Goal: Transaction & Acquisition: Obtain resource

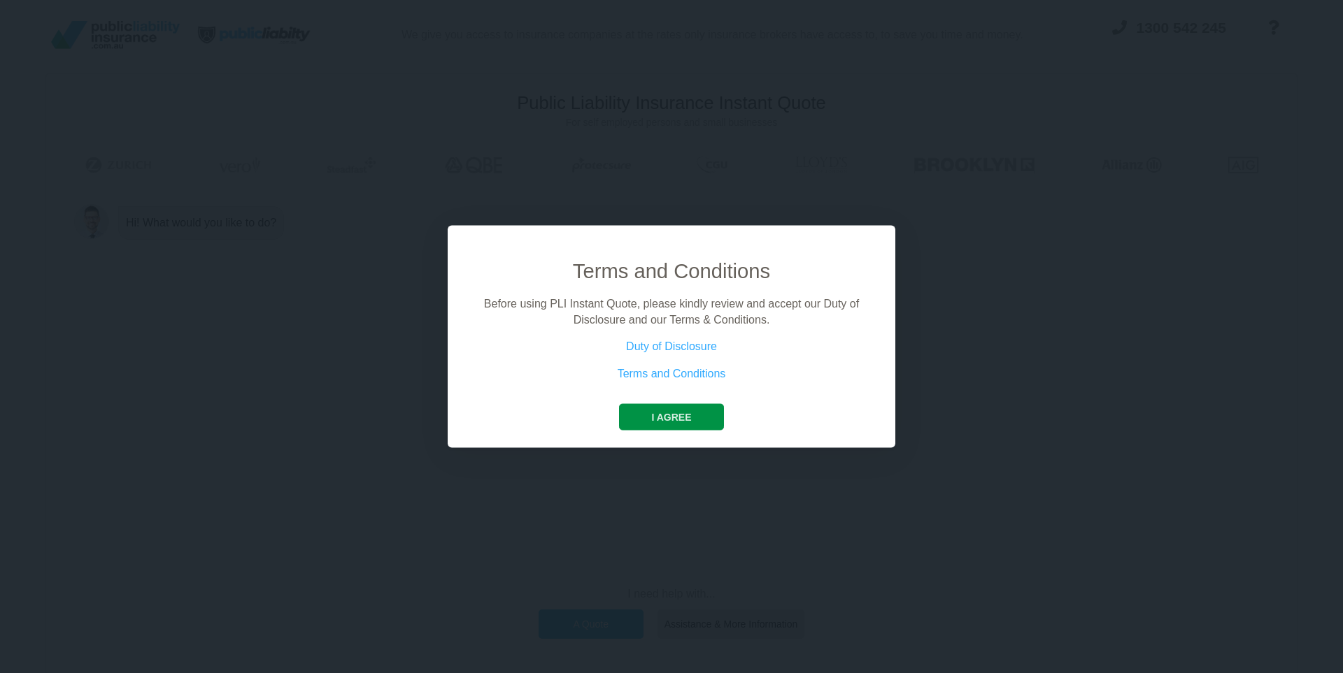
click at [655, 428] on button "I agree" at bounding box center [671, 417] width 104 height 27
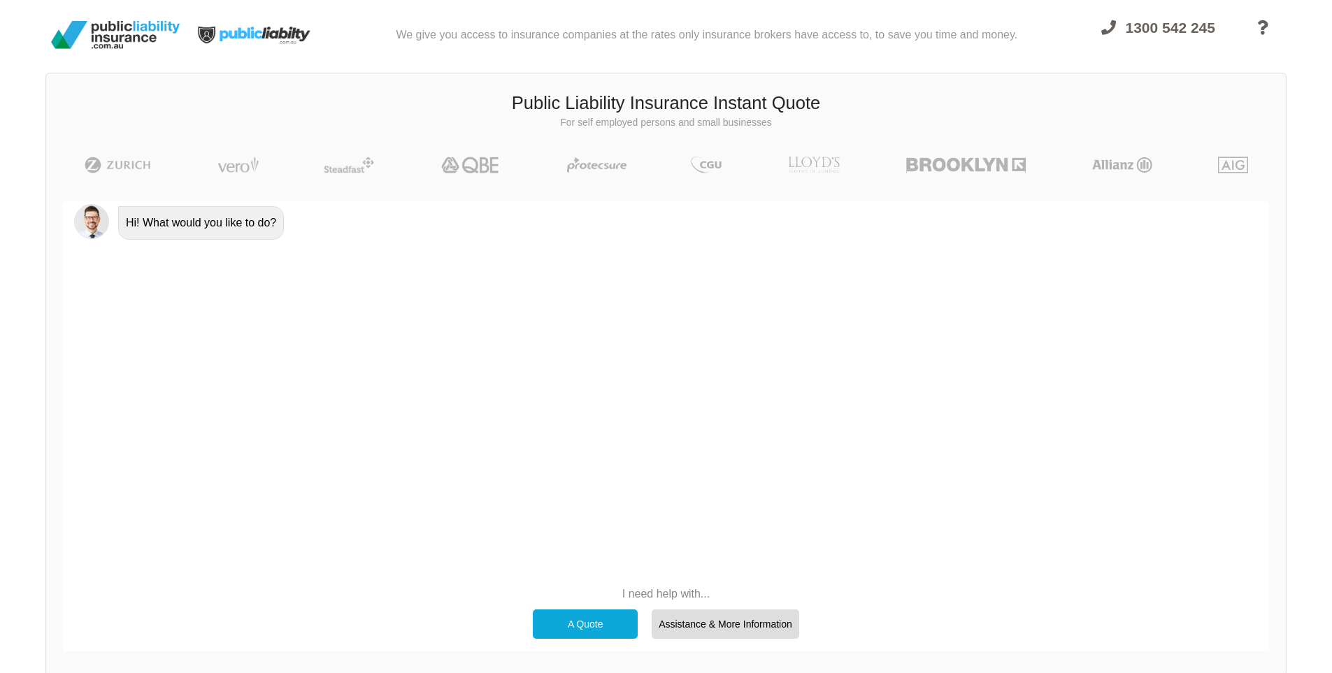
click at [592, 627] on div "A Quote" at bounding box center [585, 624] width 105 height 29
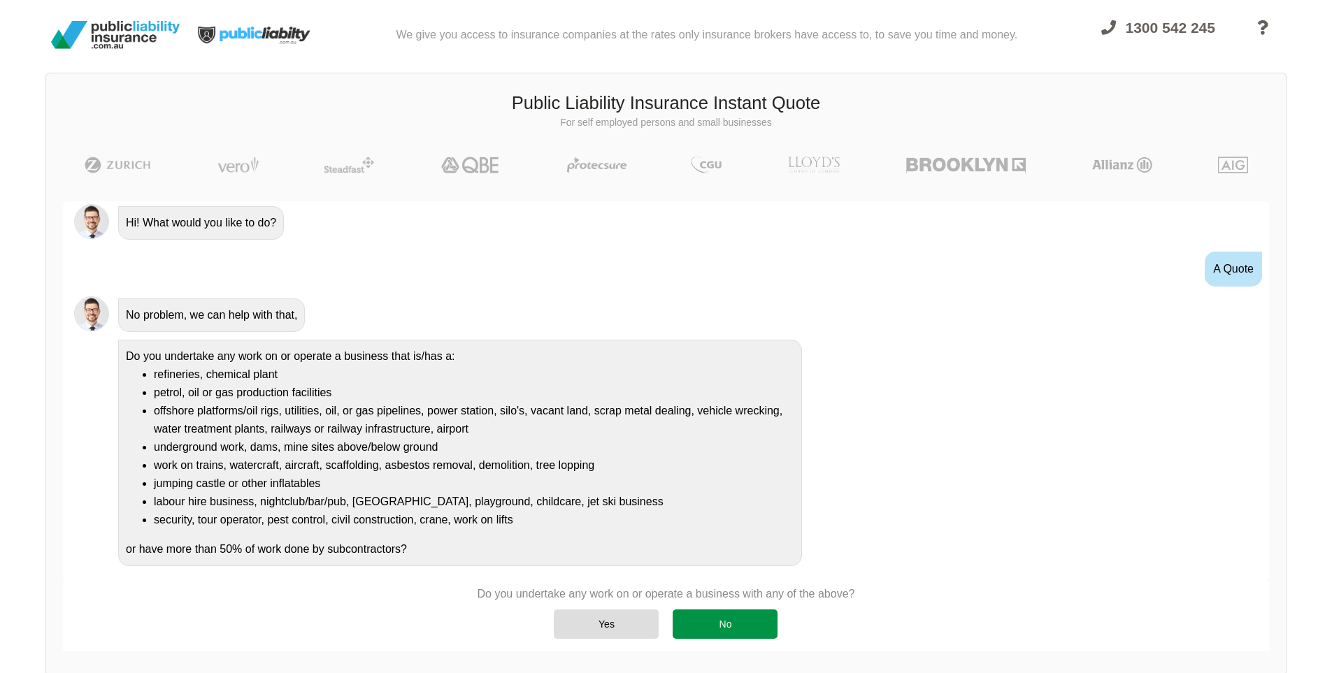
click at [756, 616] on div "No" at bounding box center [725, 624] width 105 height 29
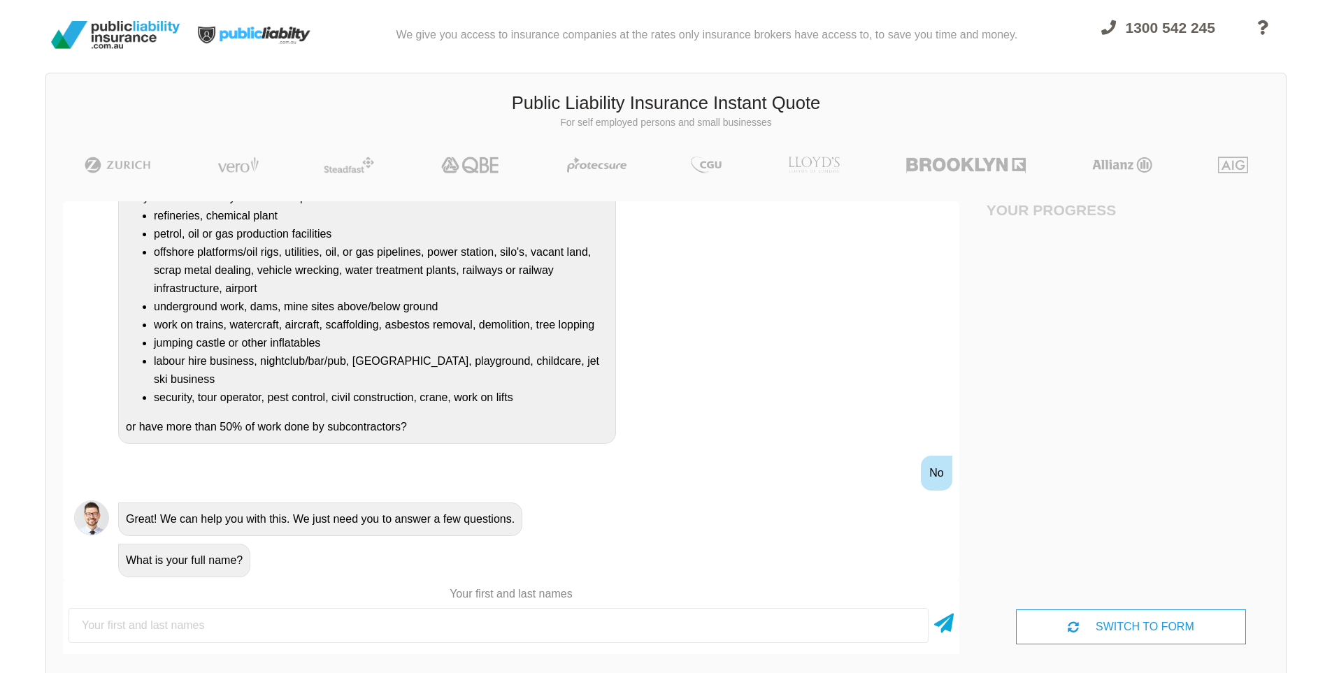
click at [673, 628] on input "text" at bounding box center [499, 625] width 860 height 35
type input "[PERSON_NAME]"
click at [1169, 627] on div "SWITCH TO FORM" at bounding box center [1130, 627] width 229 height 35
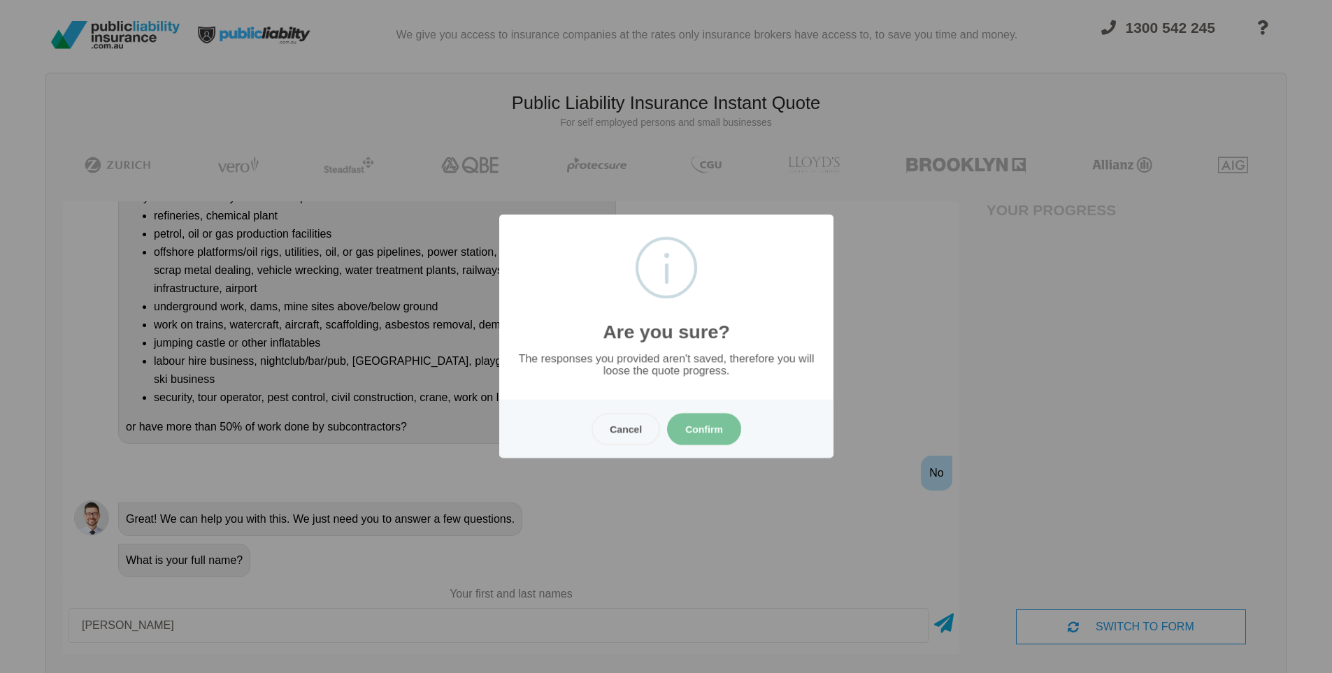
click at [687, 417] on button "Confirm" at bounding box center [704, 429] width 74 height 32
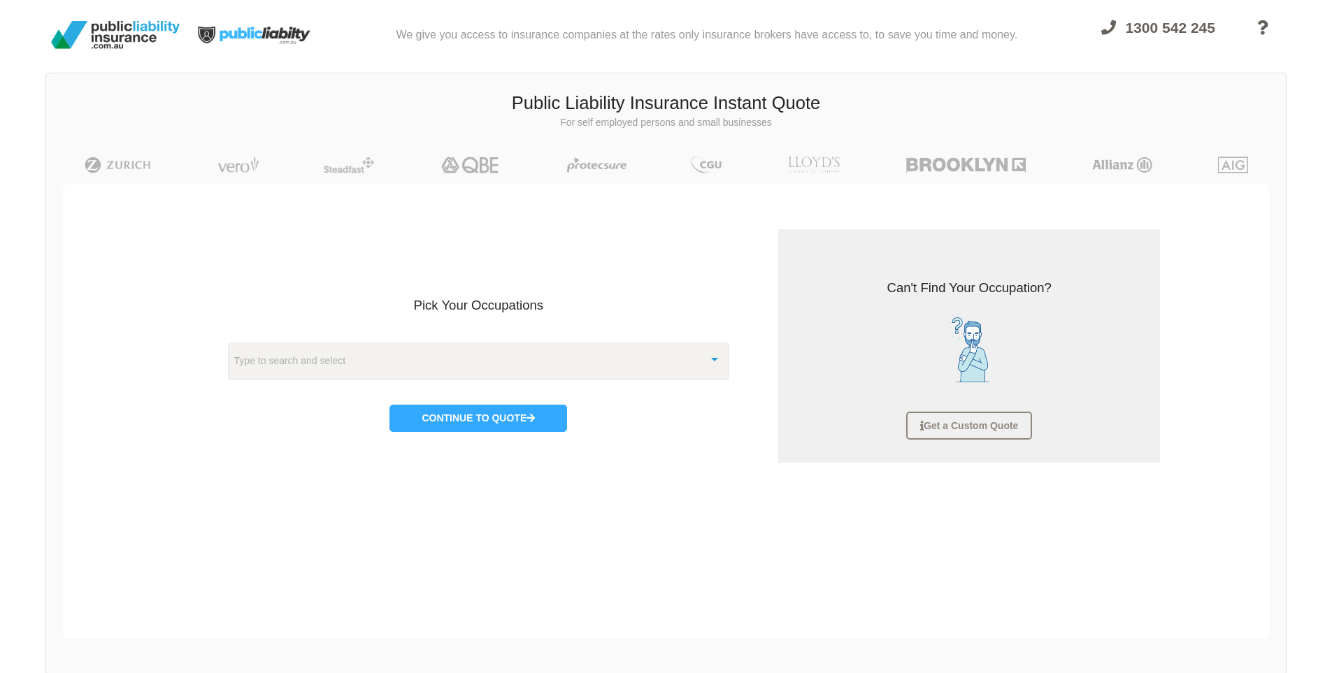
scroll to position [35, 0]
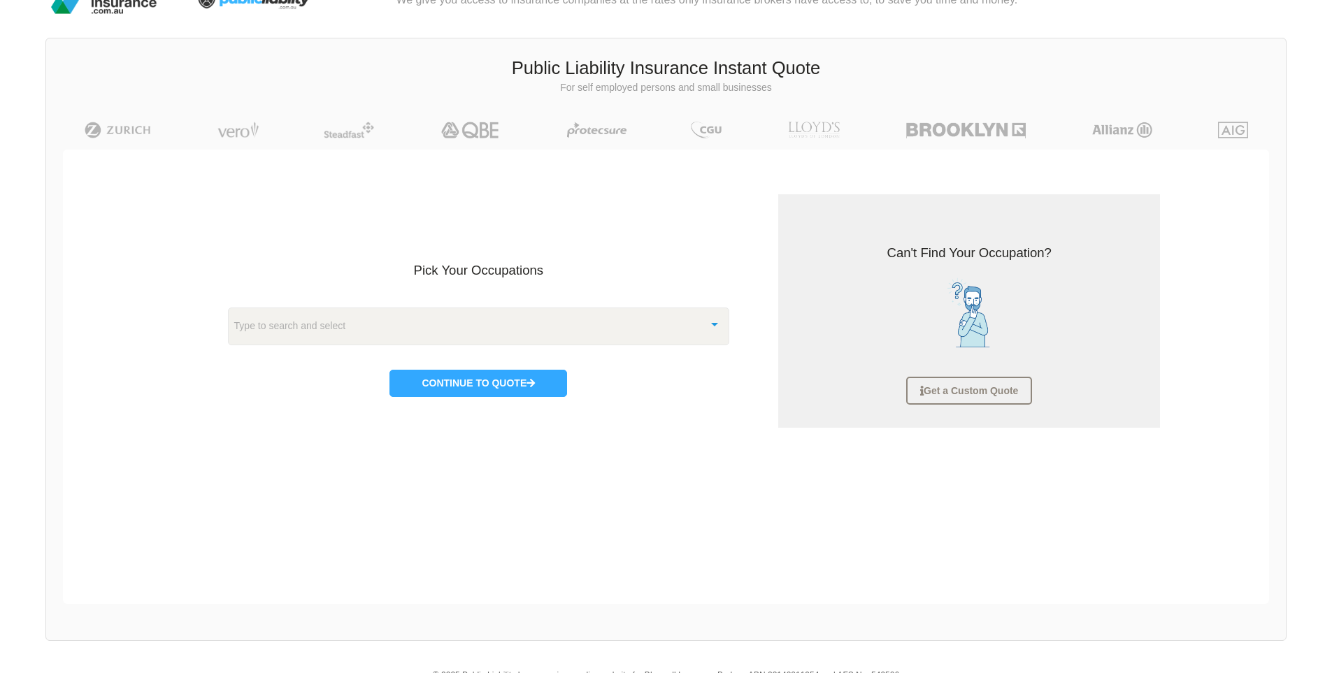
click at [711, 325] on div at bounding box center [715, 323] width 28 height 30
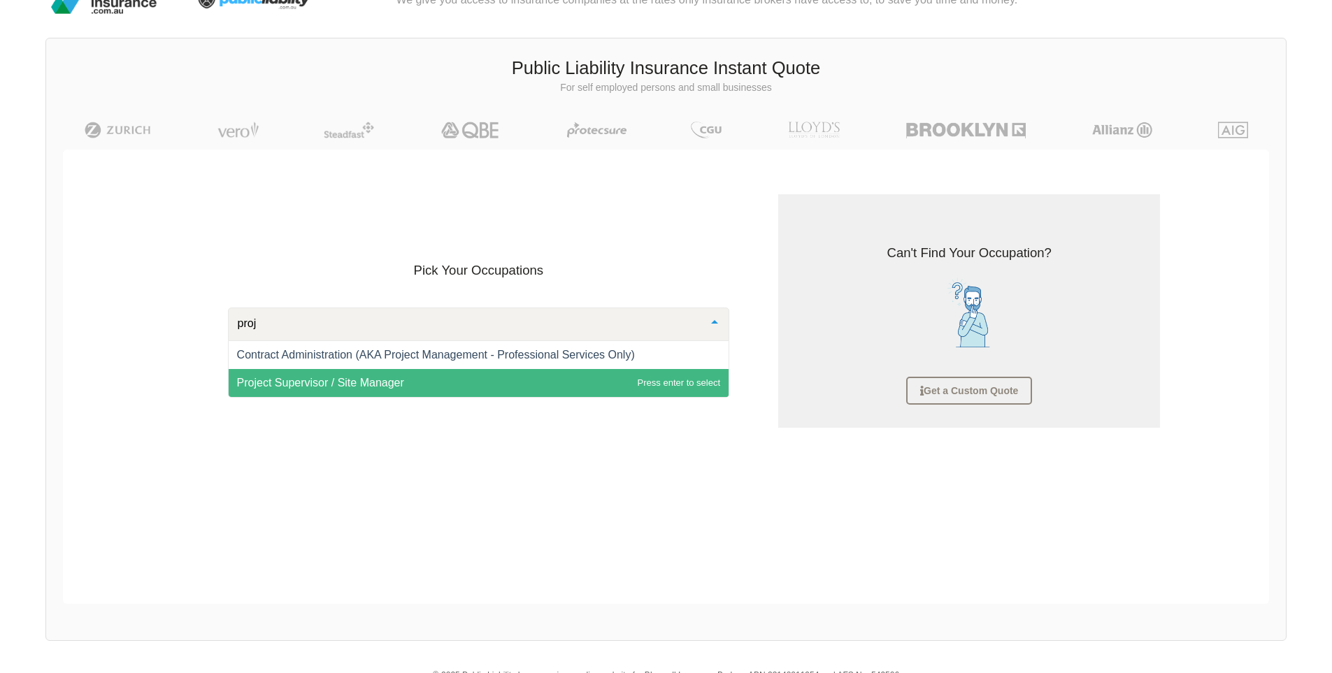
scroll to position [0, 0]
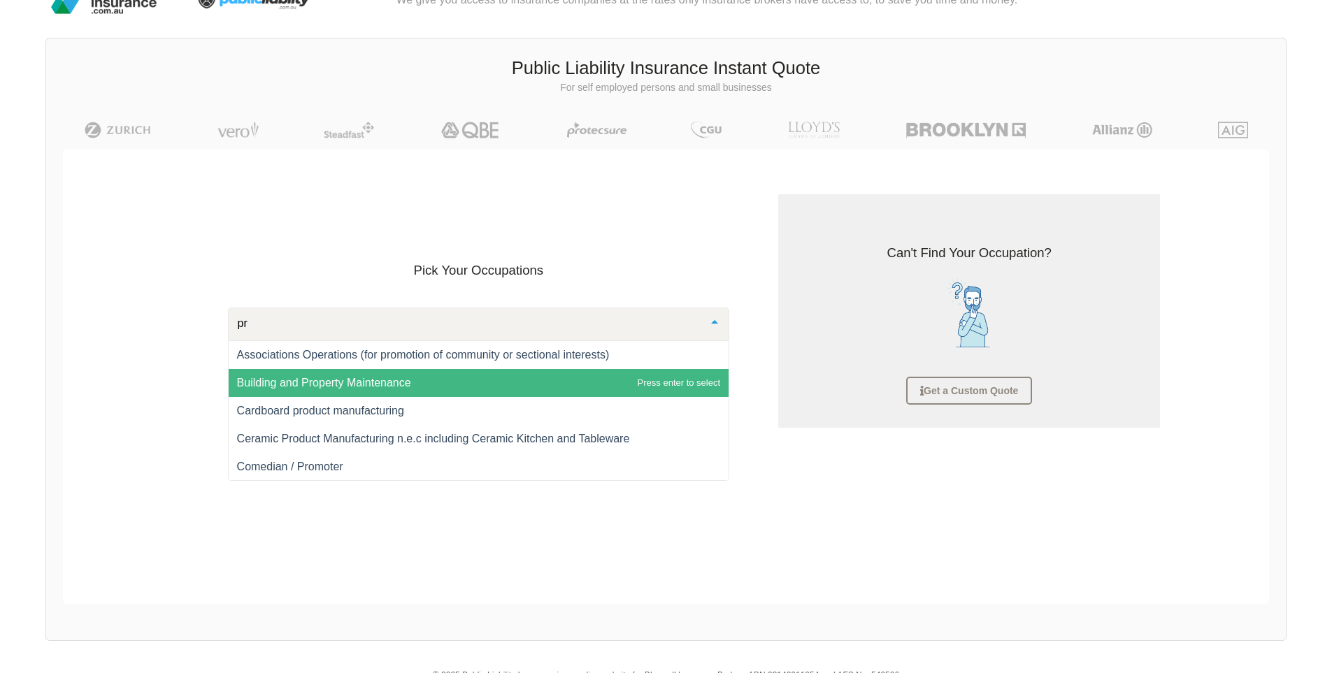
type input "p"
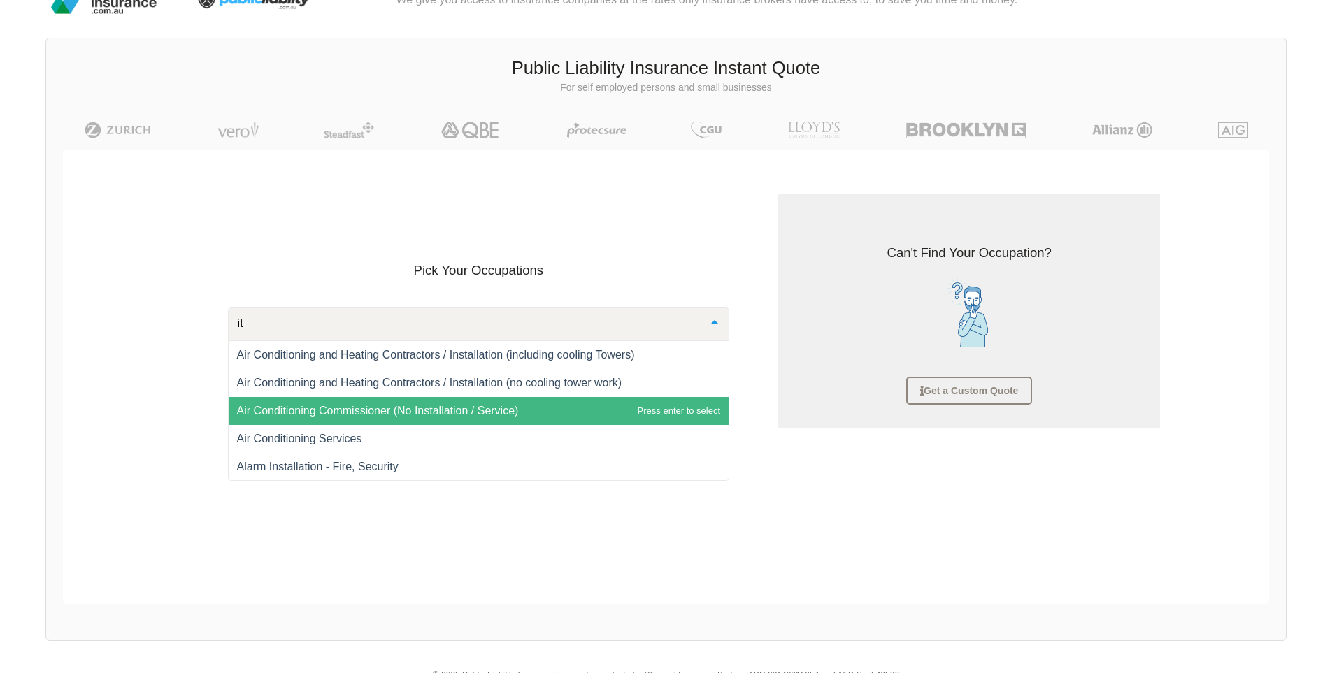
type input "i"
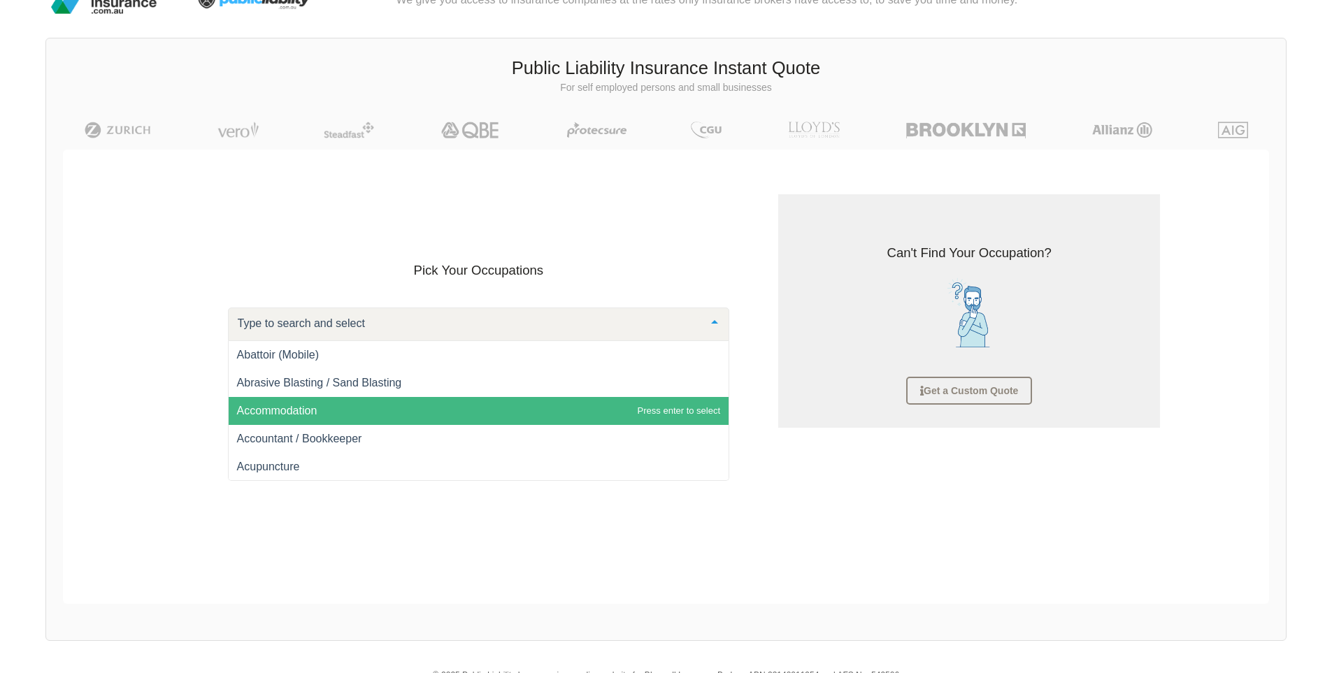
type input "i"
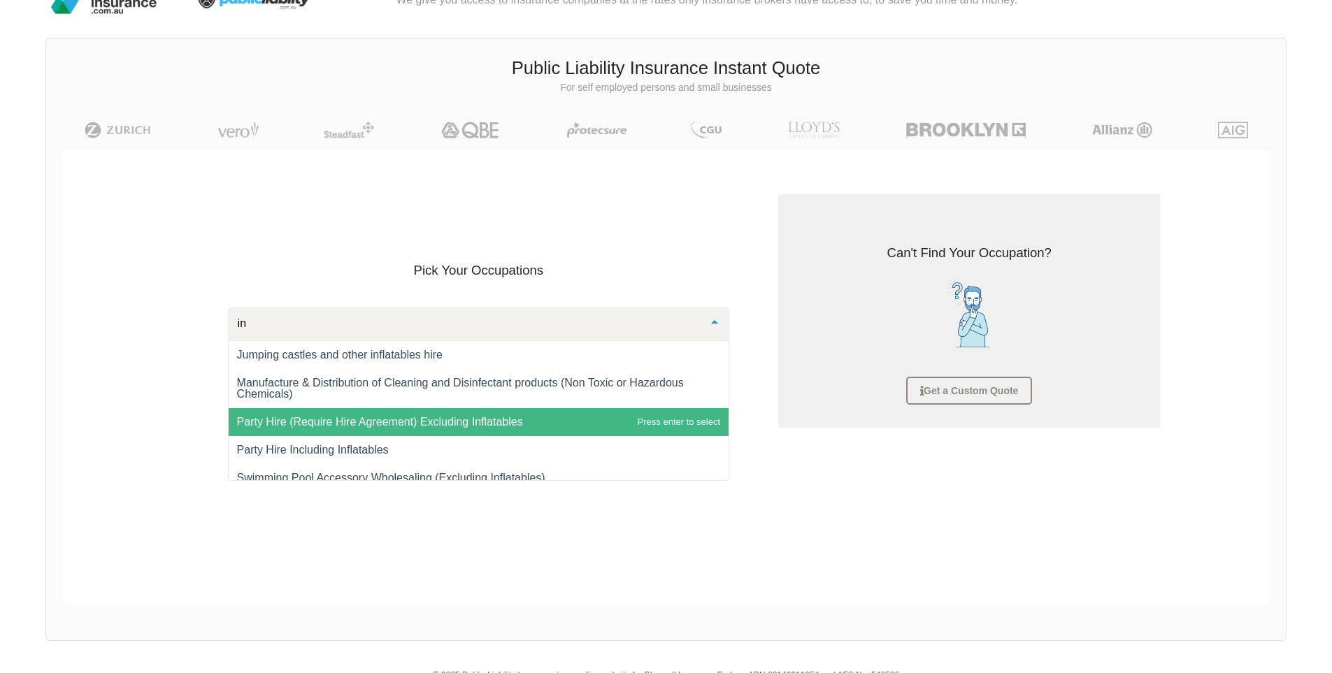
type input "i"
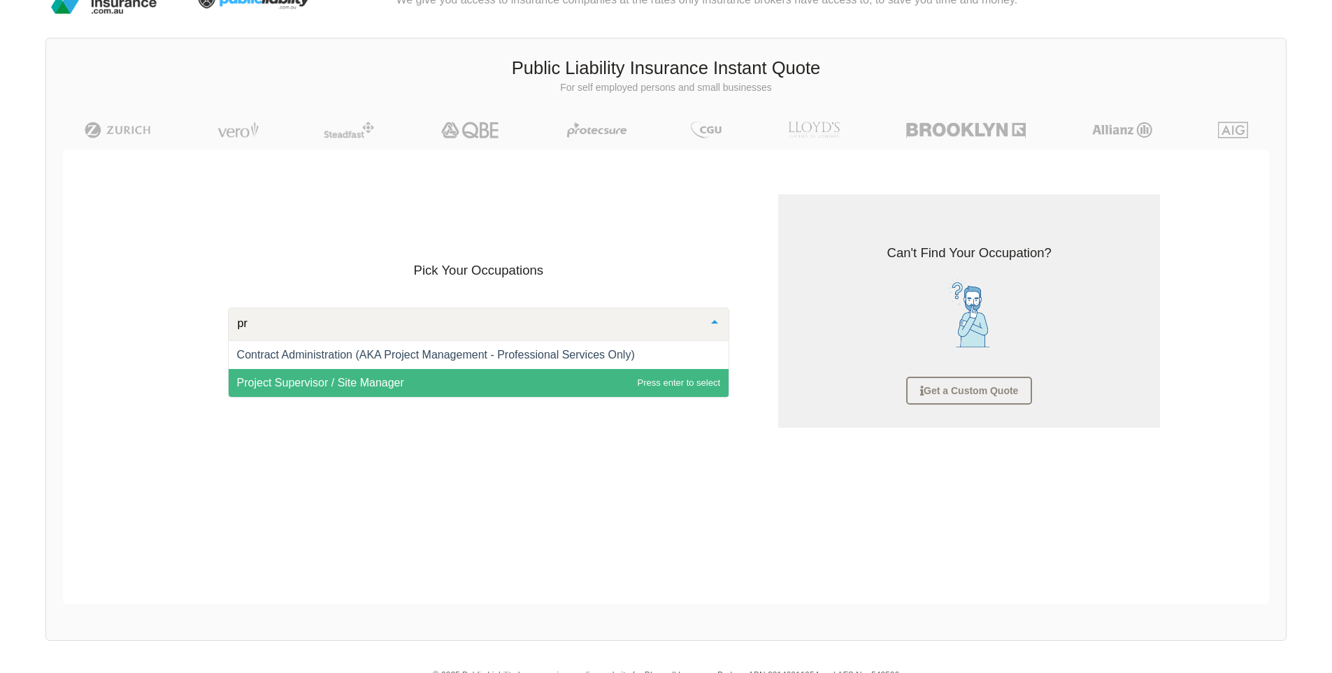
type input "p"
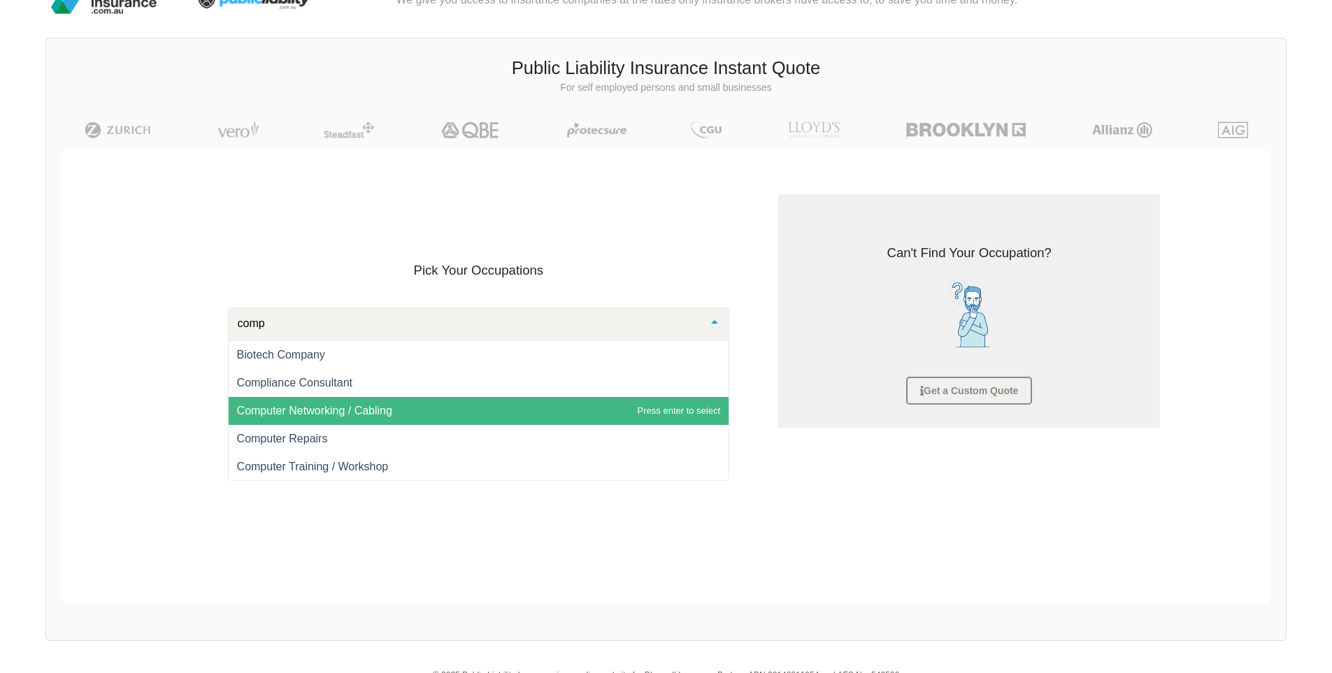
type input "compu"
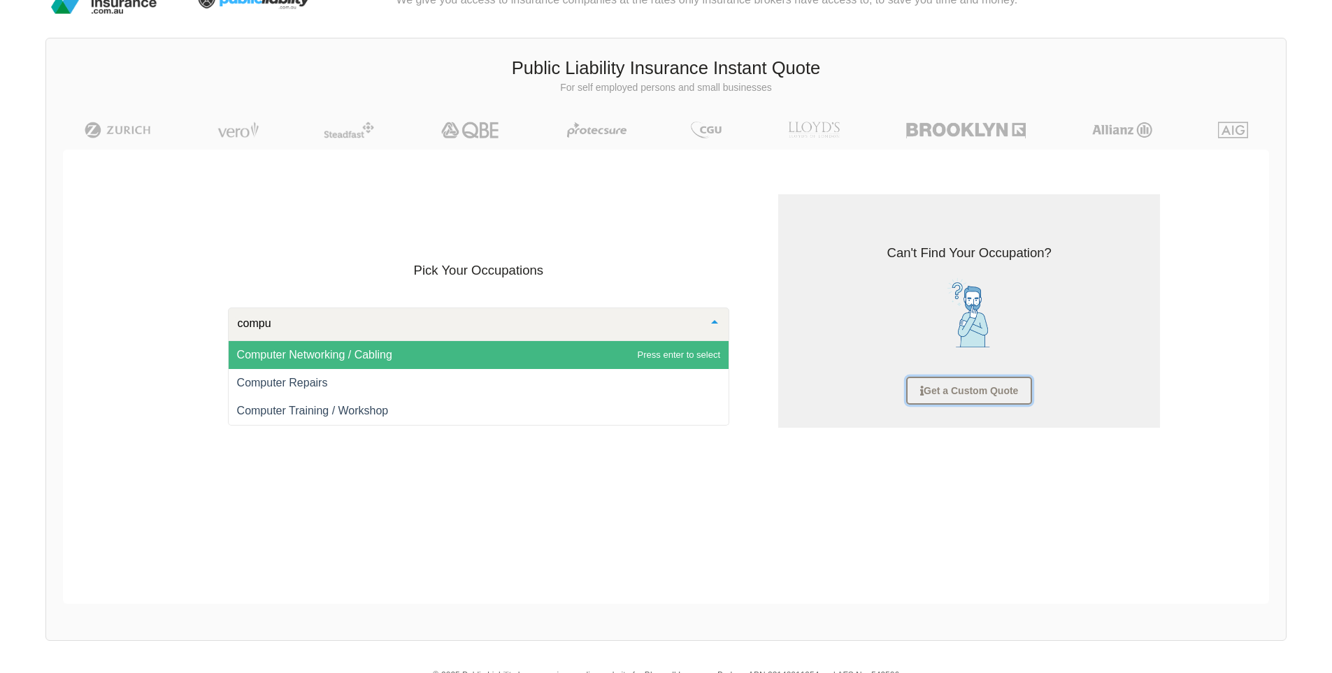
click at [943, 390] on link "Get a Custom Quote" at bounding box center [969, 391] width 126 height 28
